Goal: Information Seeking & Learning: Learn about a topic

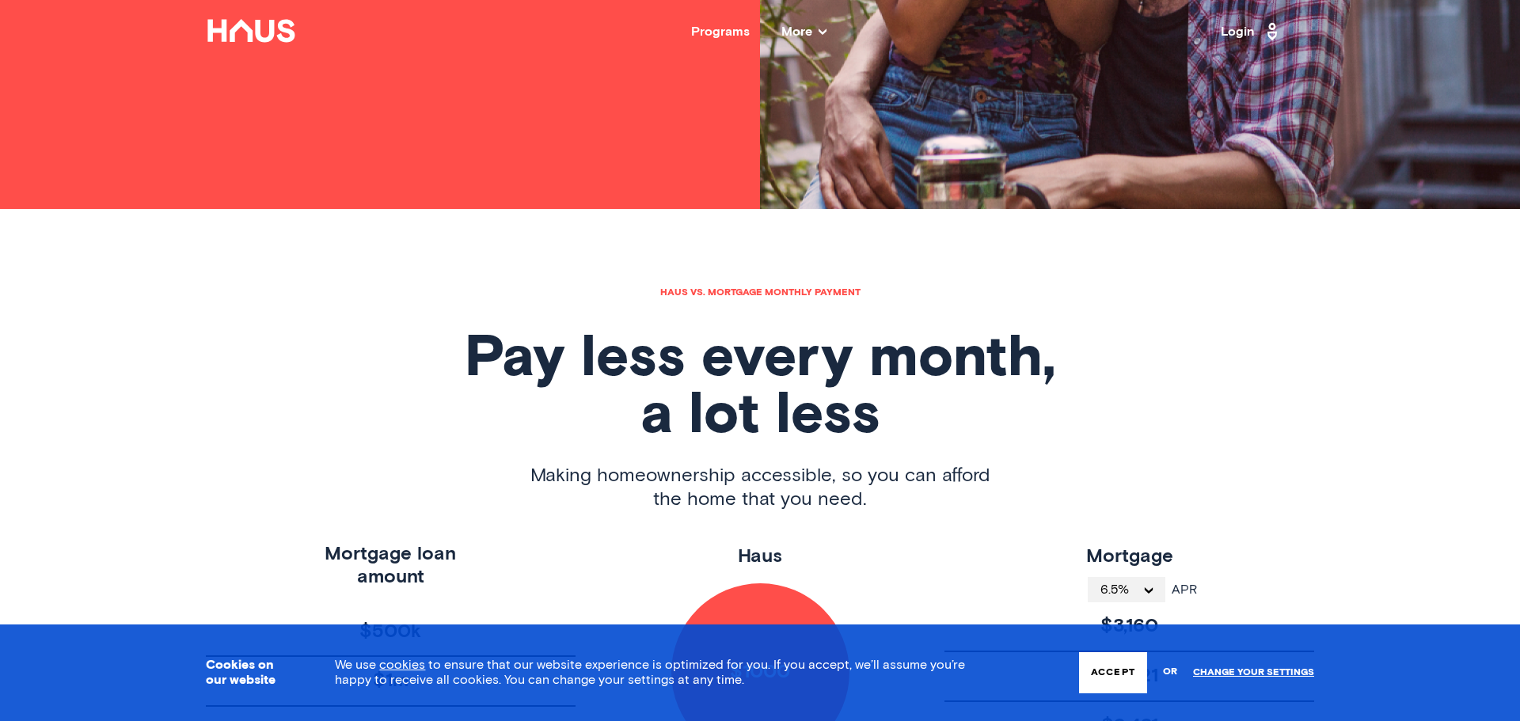
scroll to position [519, 0]
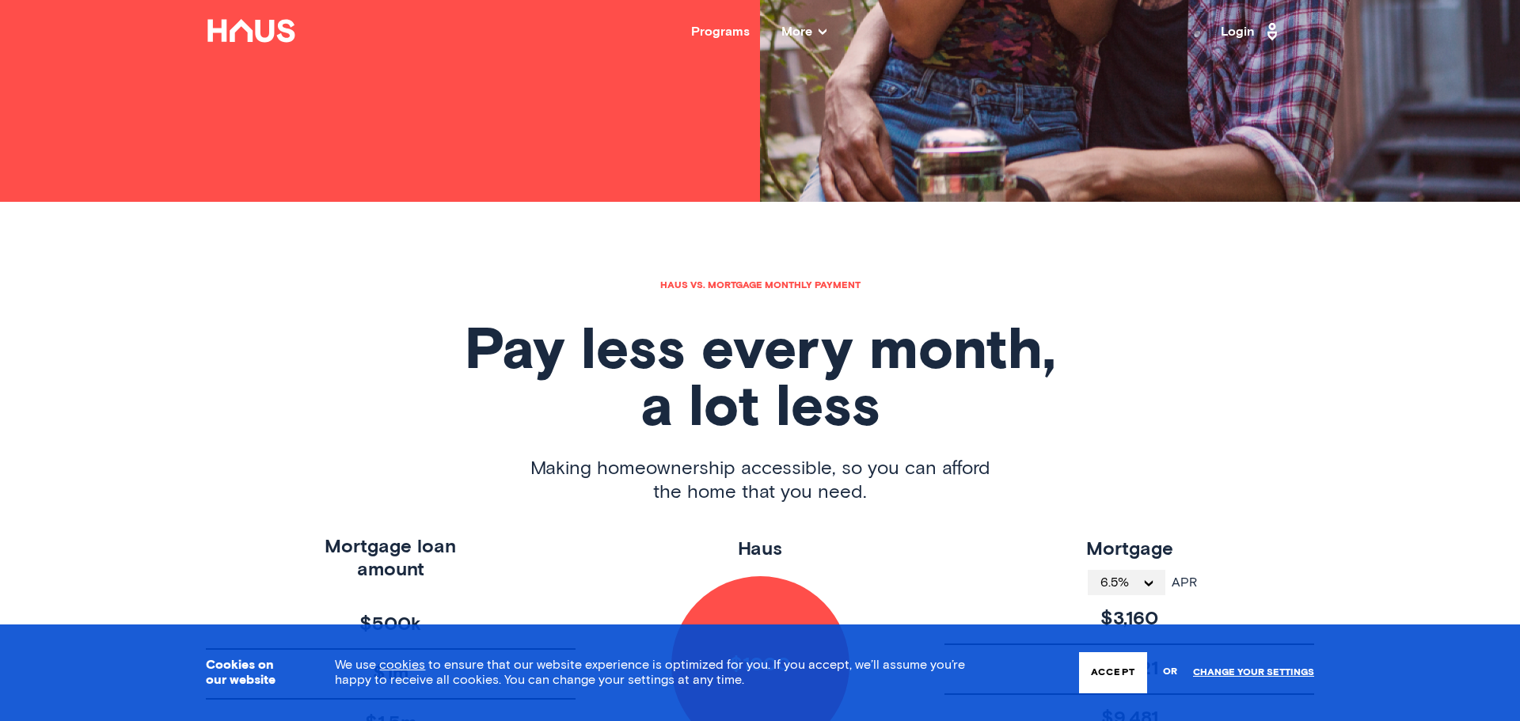
click at [1131, 665] on button "Accept" at bounding box center [1113, 672] width 68 height 41
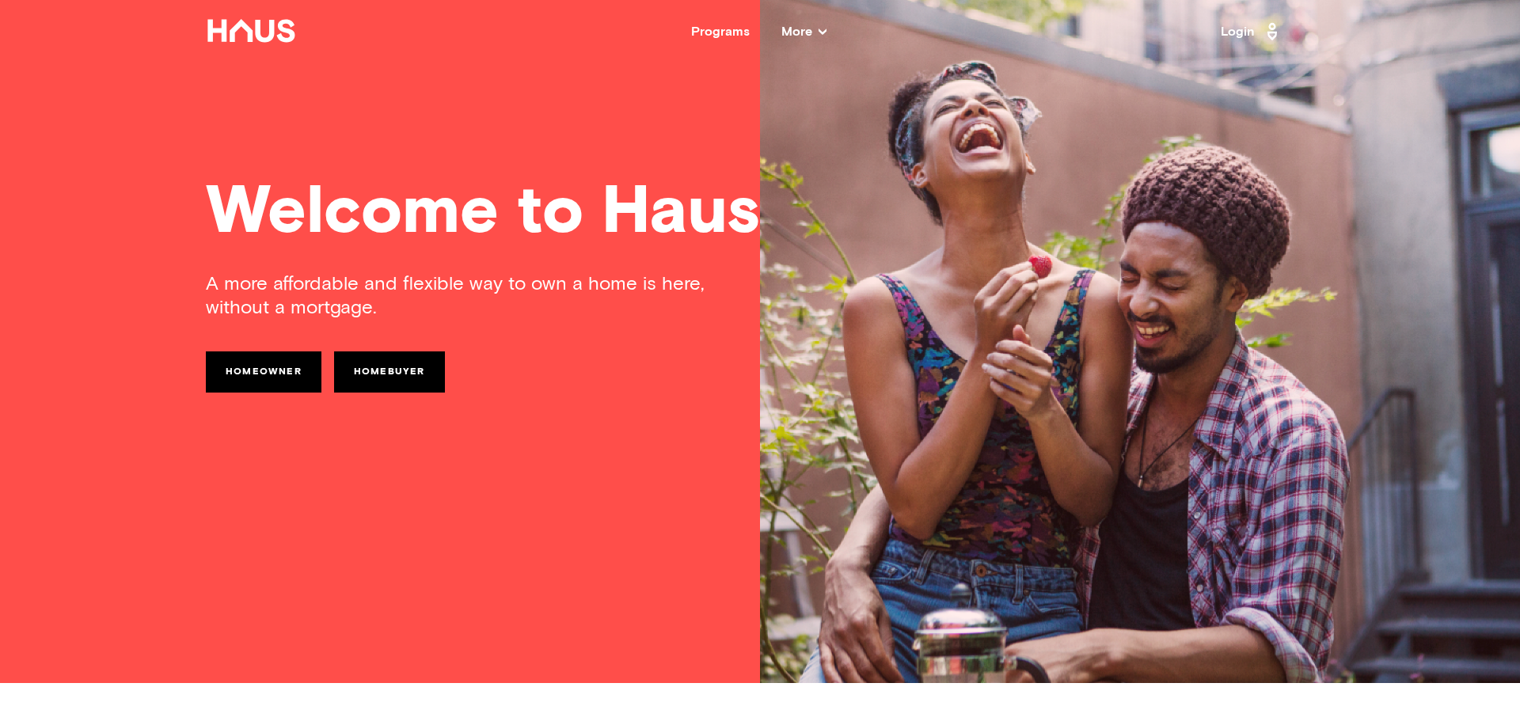
scroll to position [0, 0]
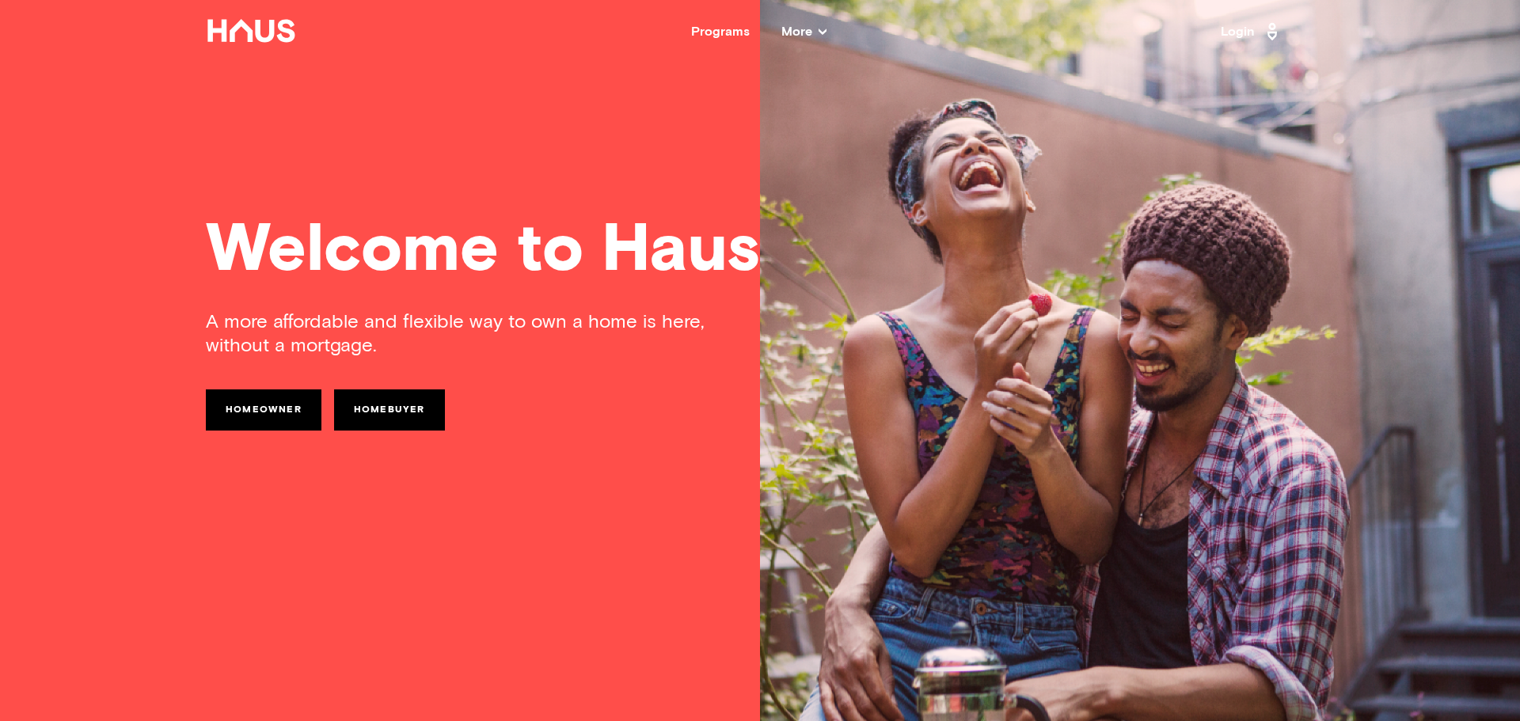
click at [241, 423] on link "Homeowner" at bounding box center [264, 409] width 116 height 41
click at [388, 400] on link "Homebuyer" at bounding box center [389, 409] width 111 height 41
click at [815, 36] on span "More" at bounding box center [803, 31] width 45 height 13
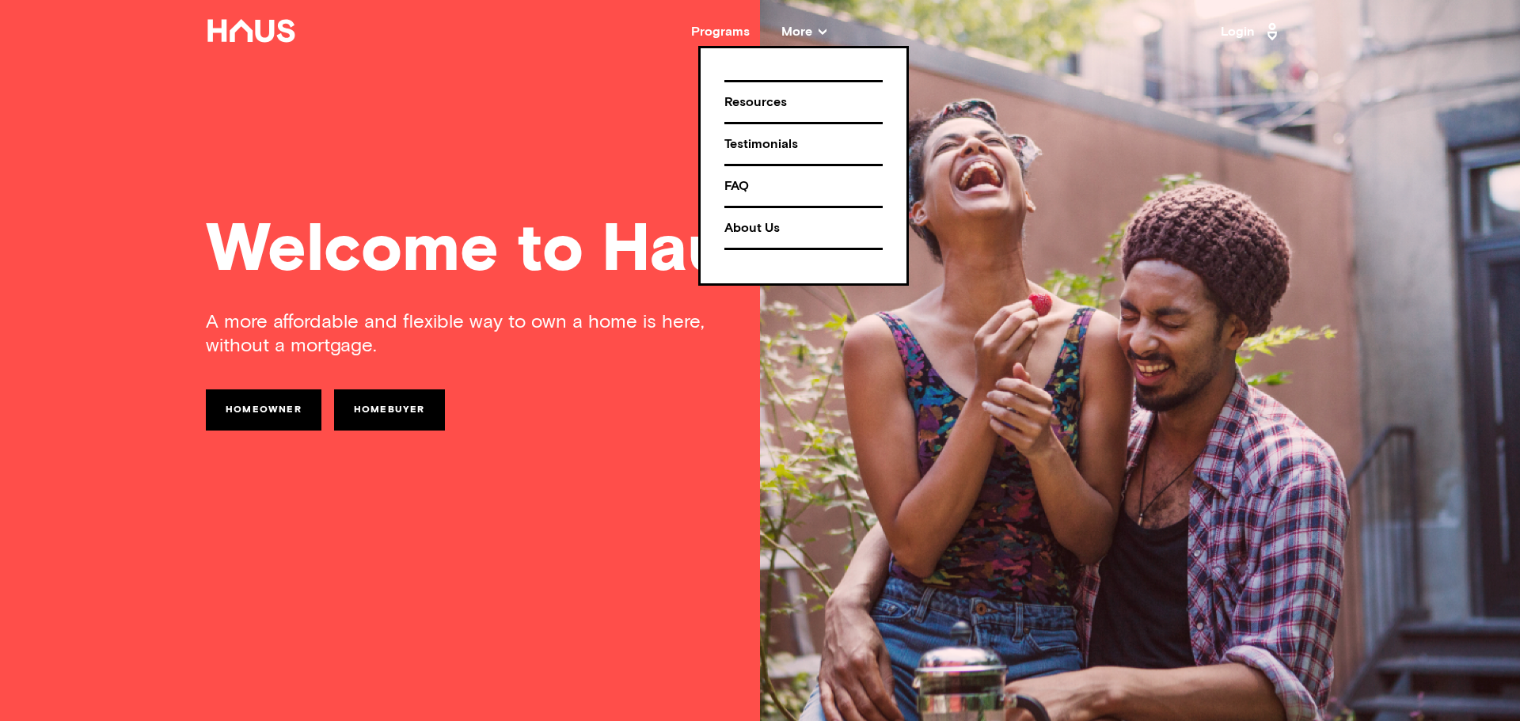
click at [763, 103] on div "Resources" at bounding box center [803, 103] width 158 height 28
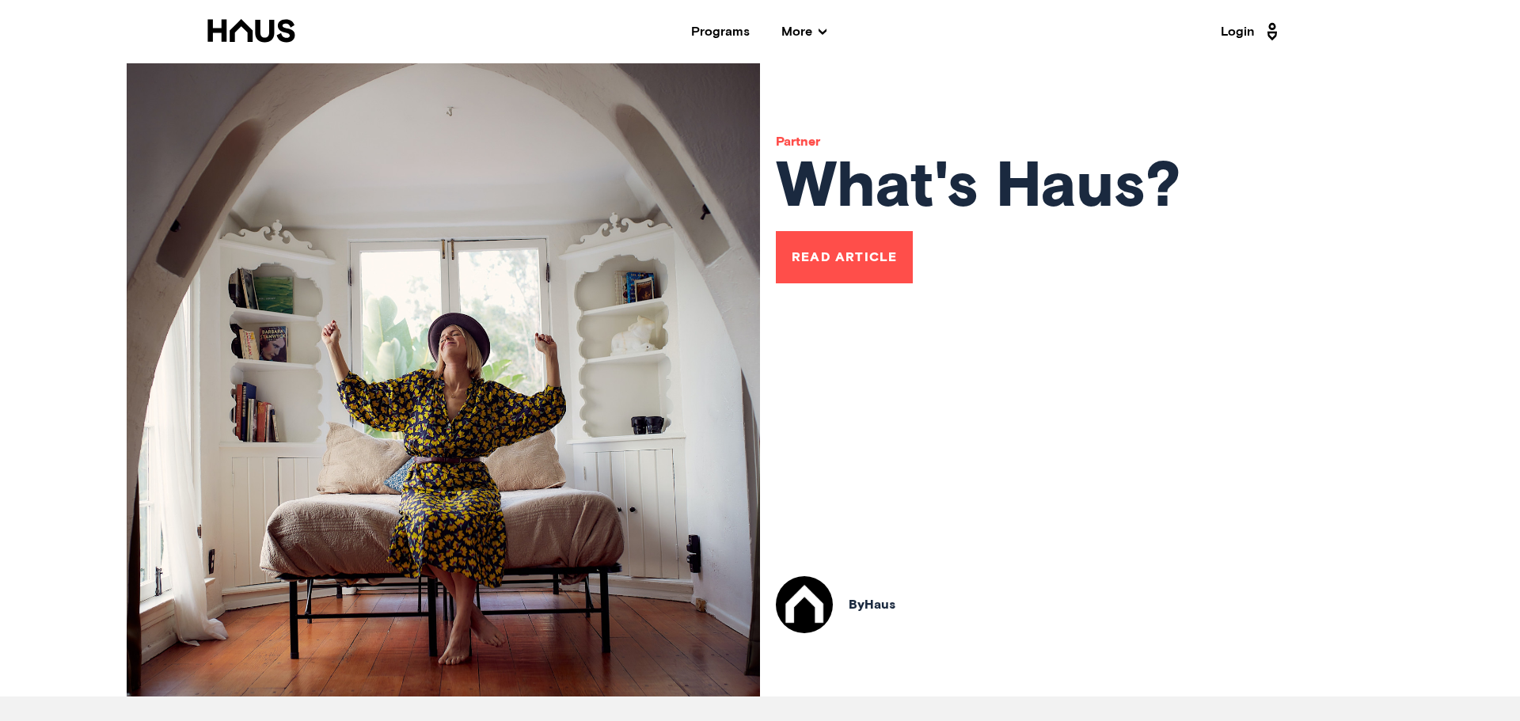
click at [807, 37] on span "More" at bounding box center [803, 31] width 45 height 13
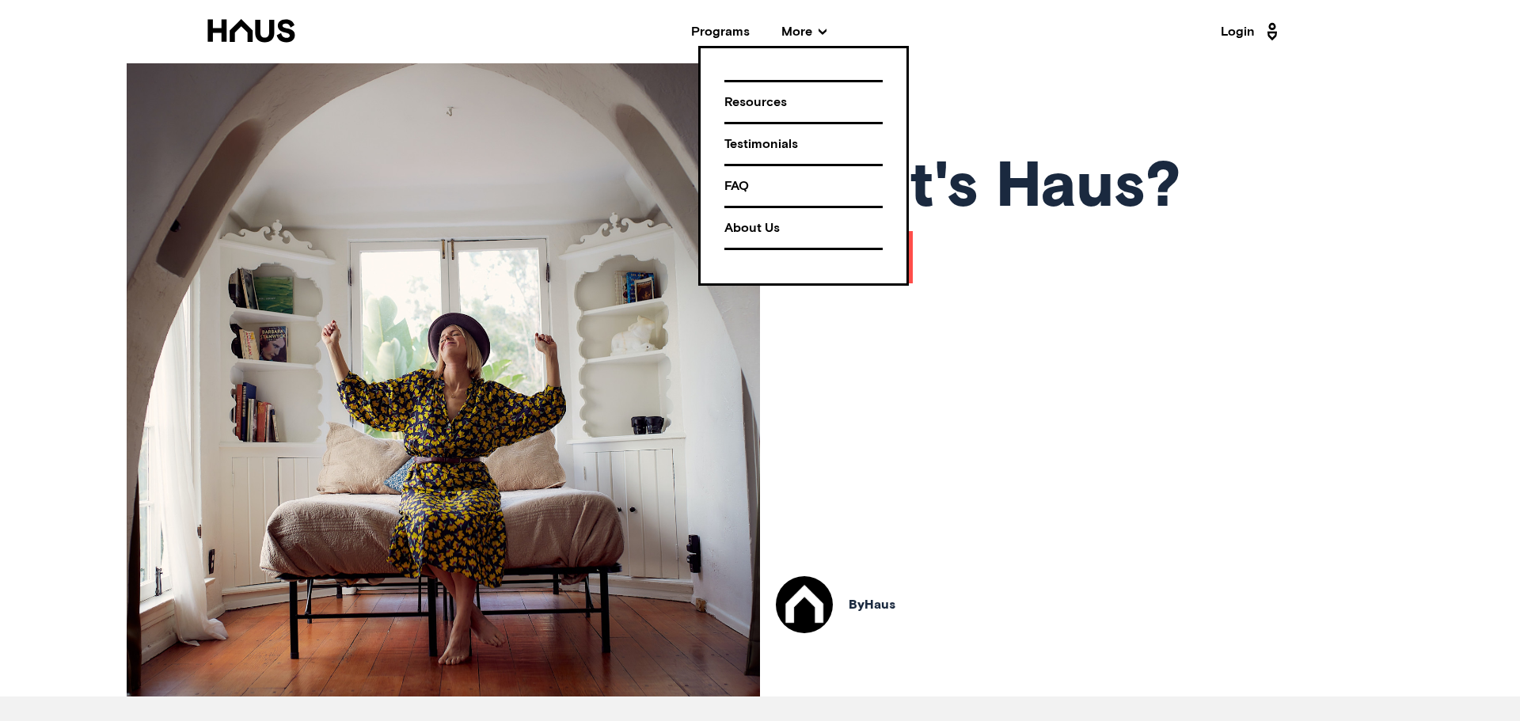
click at [752, 227] on div "About Us" at bounding box center [803, 229] width 158 height 28
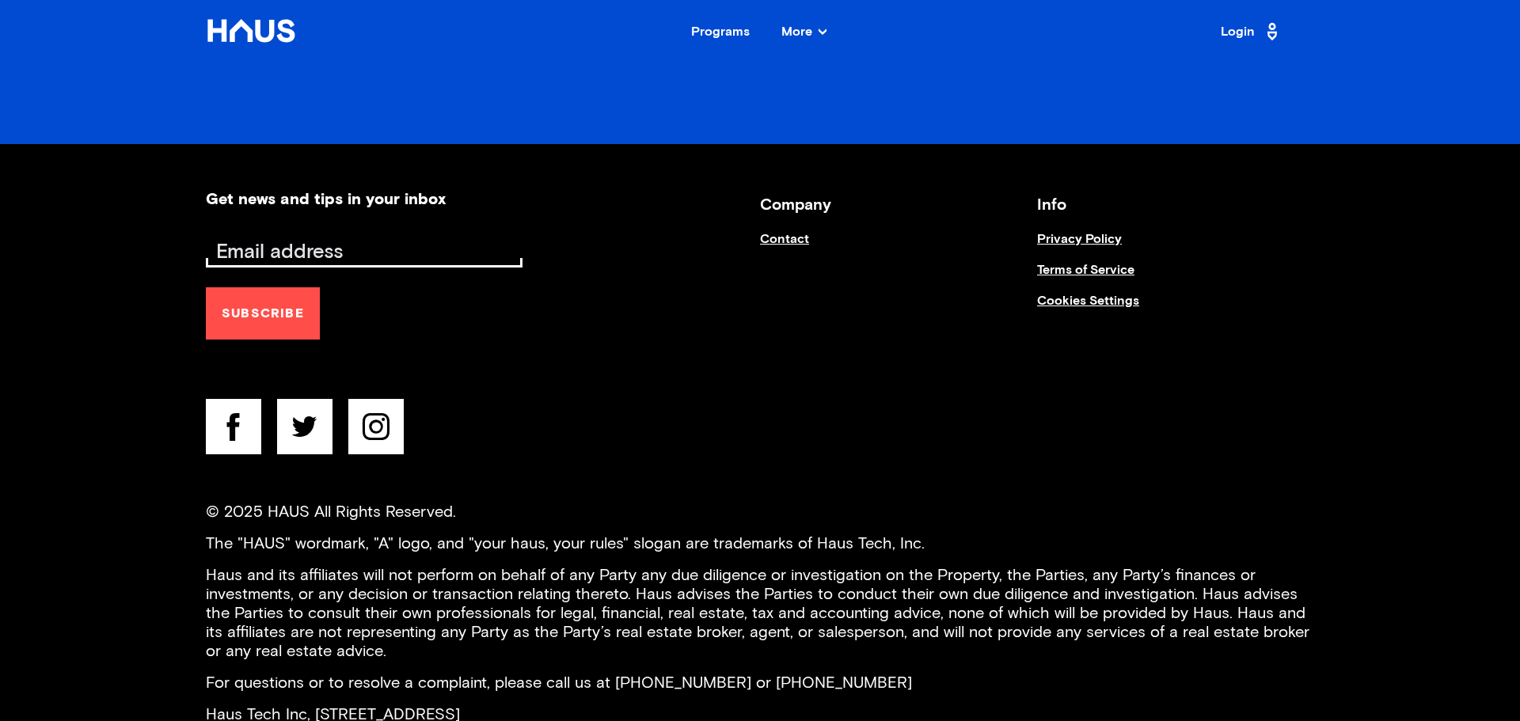
scroll to position [2588, 0]
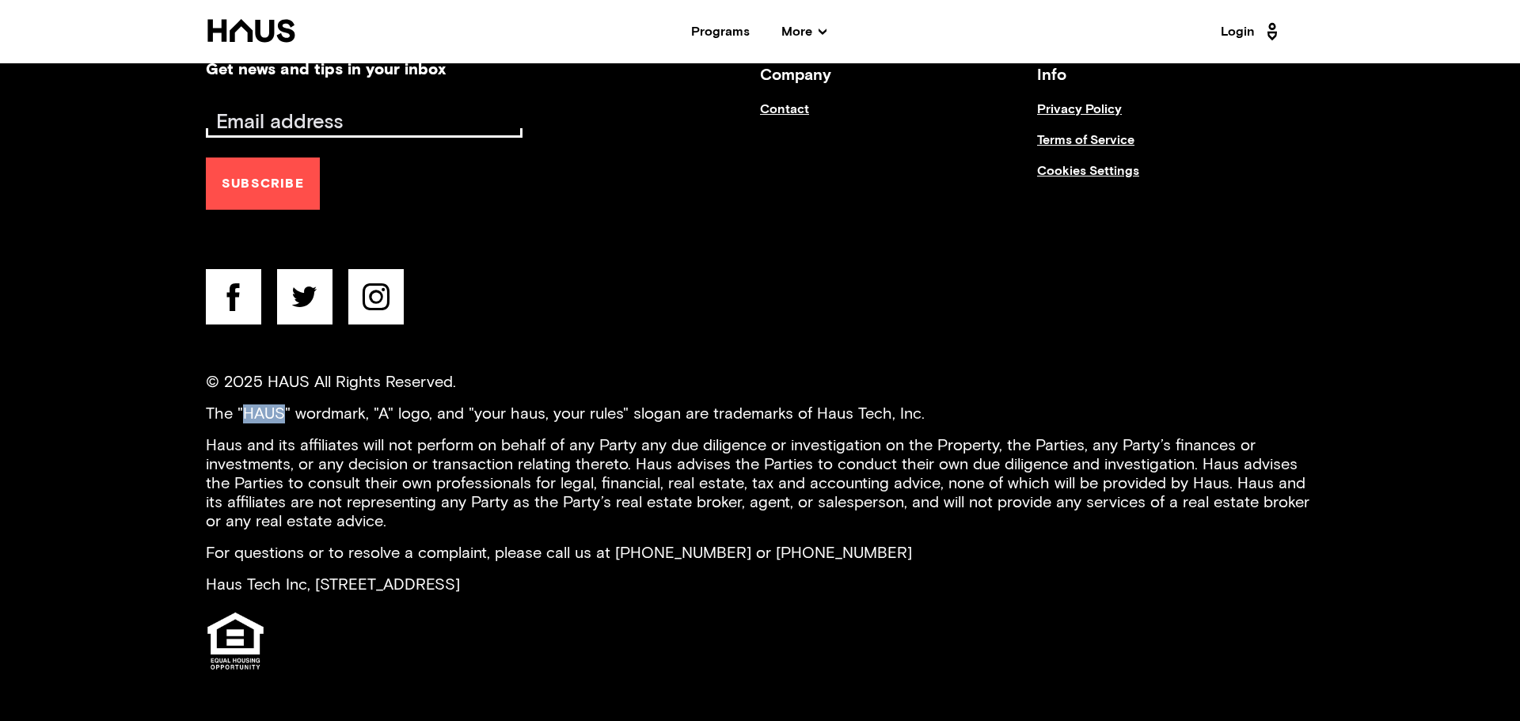
drag, startPoint x: 243, startPoint y: 413, endPoint x: 284, endPoint y: 416, distance: 41.2
click at [284, 416] on p "The "HAUS" wordmark, "A" logo, and "your haus, your rules" slogan are trademark…" at bounding box center [760, 413] width 1108 height 19
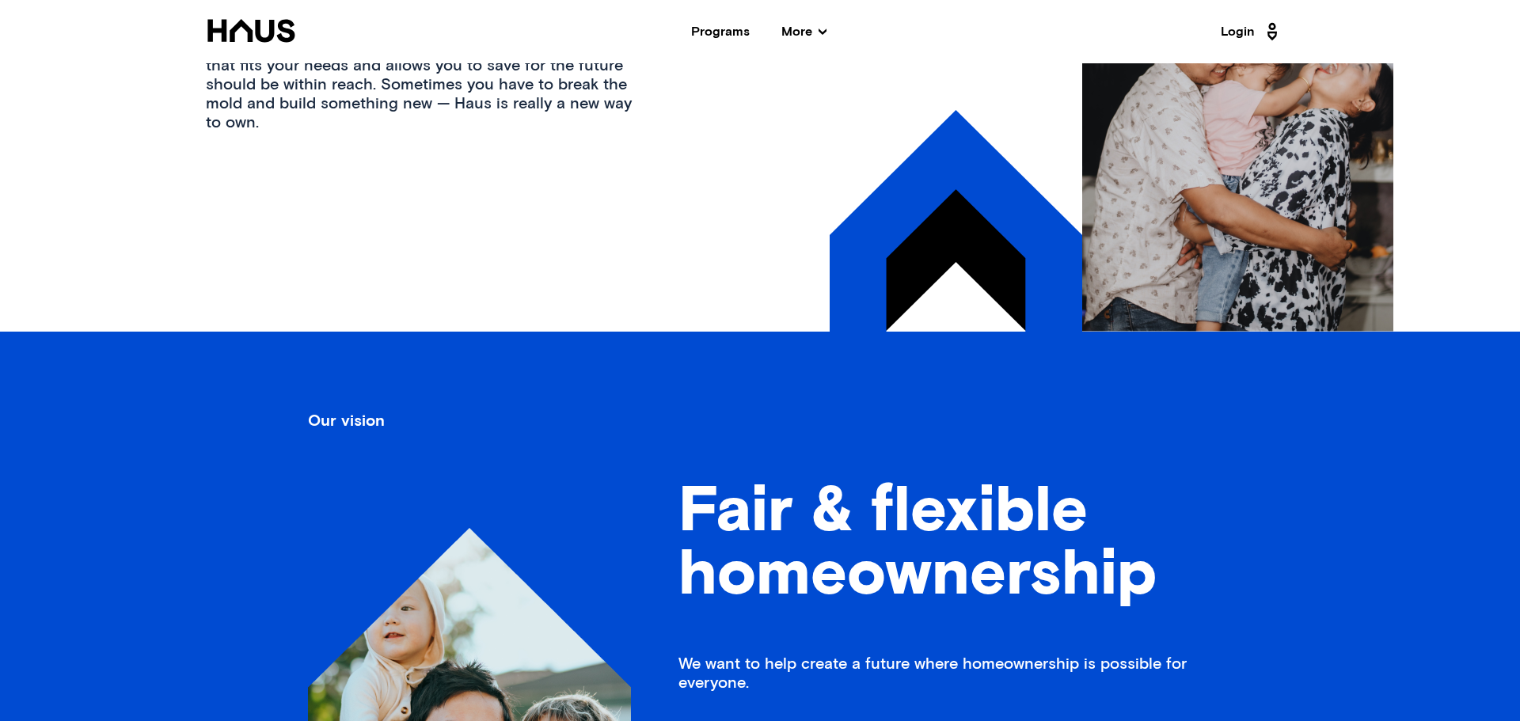
scroll to position [0, 0]
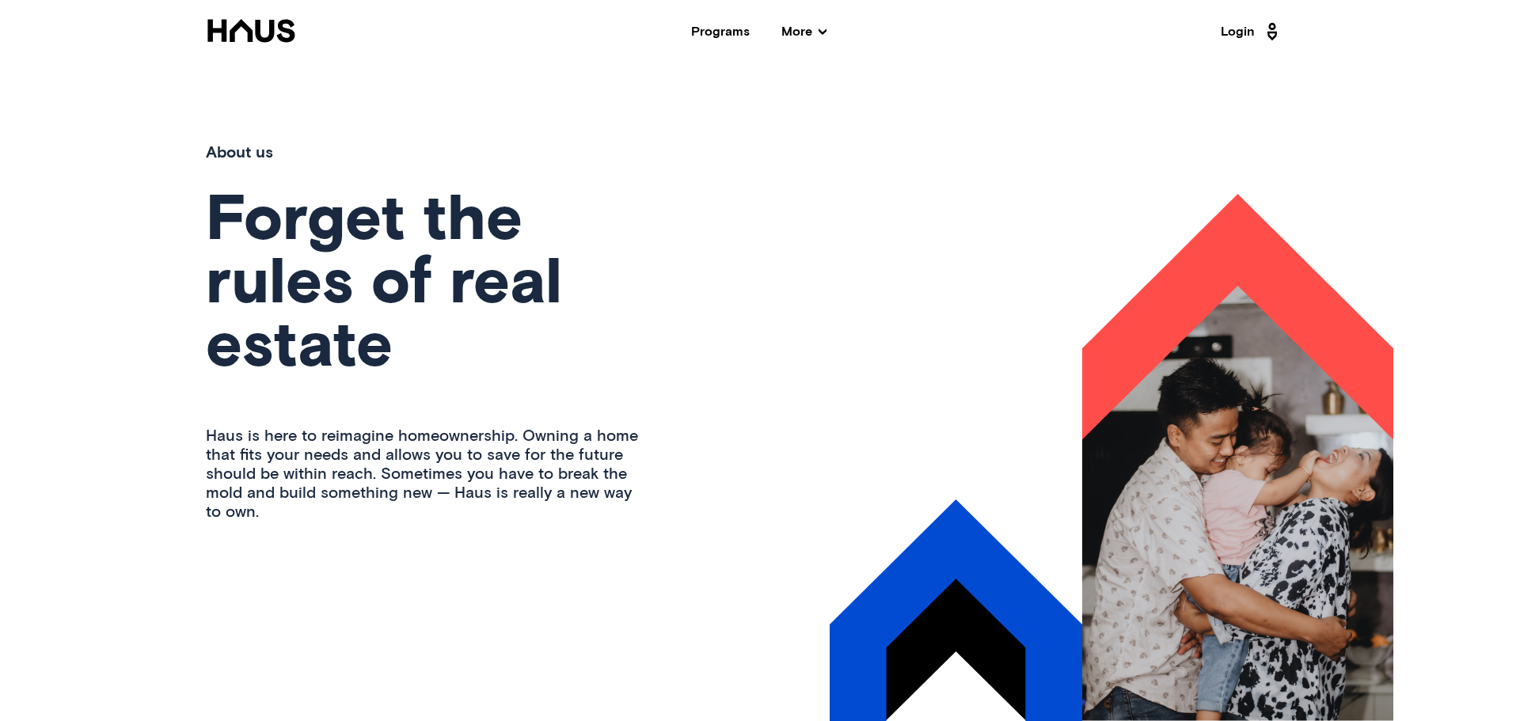
click at [702, 29] on div "Programs" at bounding box center [720, 31] width 59 height 13
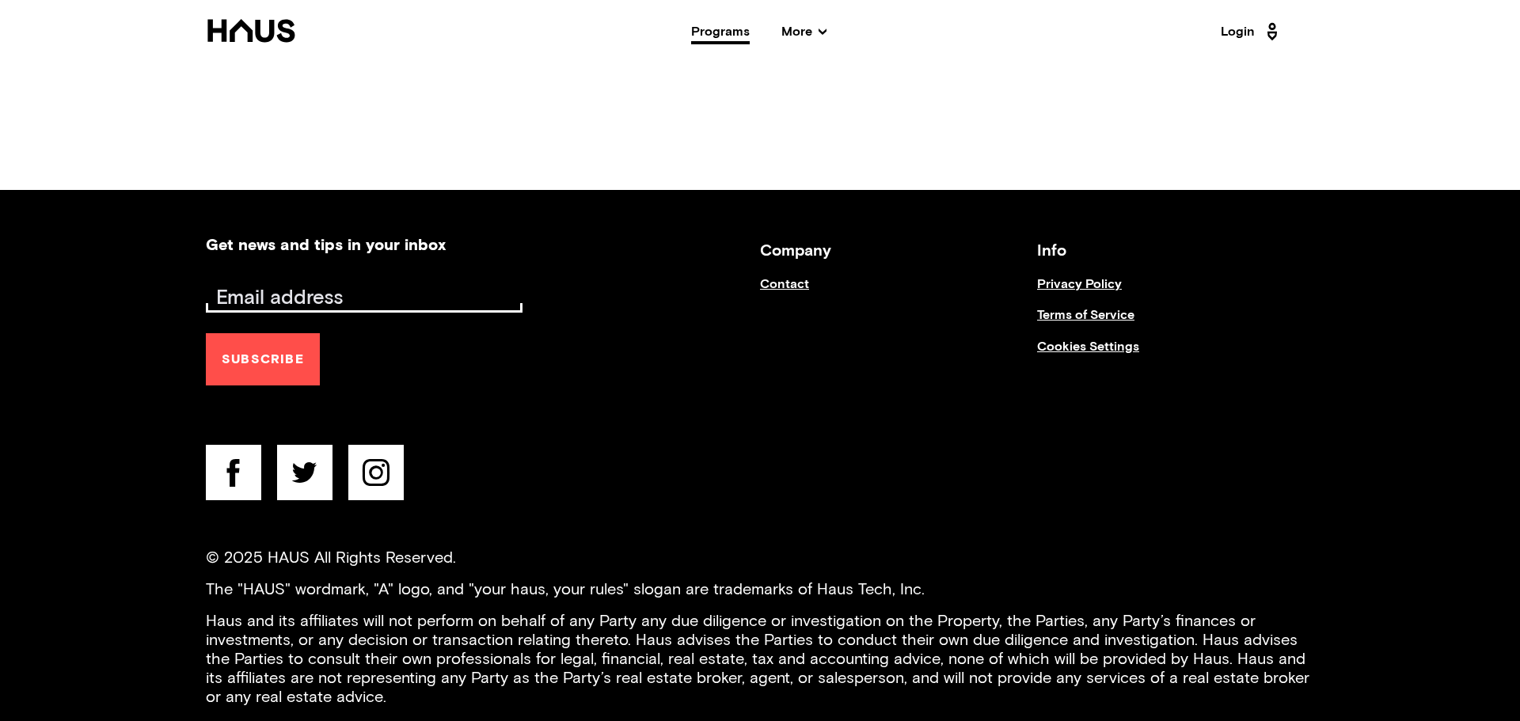
scroll to position [2895, 0]
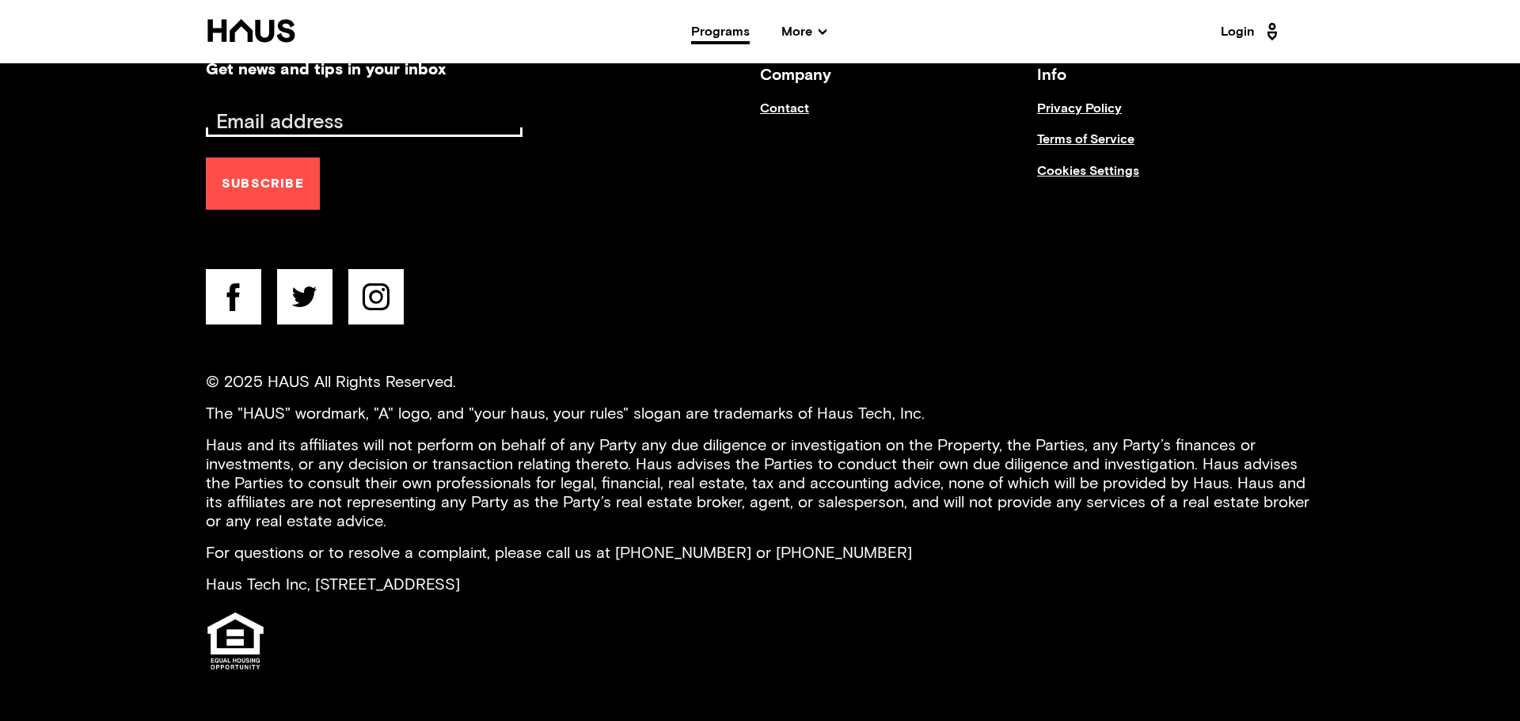
drag, startPoint x: 577, startPoint y: 580, endPoint x: 669, endPoint y: 590, distance: 92.4
click at [665, 589] on p "Haus Tech Inc, [STREET_ADDRESS]" at bounding box center [760, 584] width 1108 height 19
click at [878, 643] on div at bounding box center [760, 641] width 1108 height 63
